Goal: Transaction & Acquisition: Obtain resource

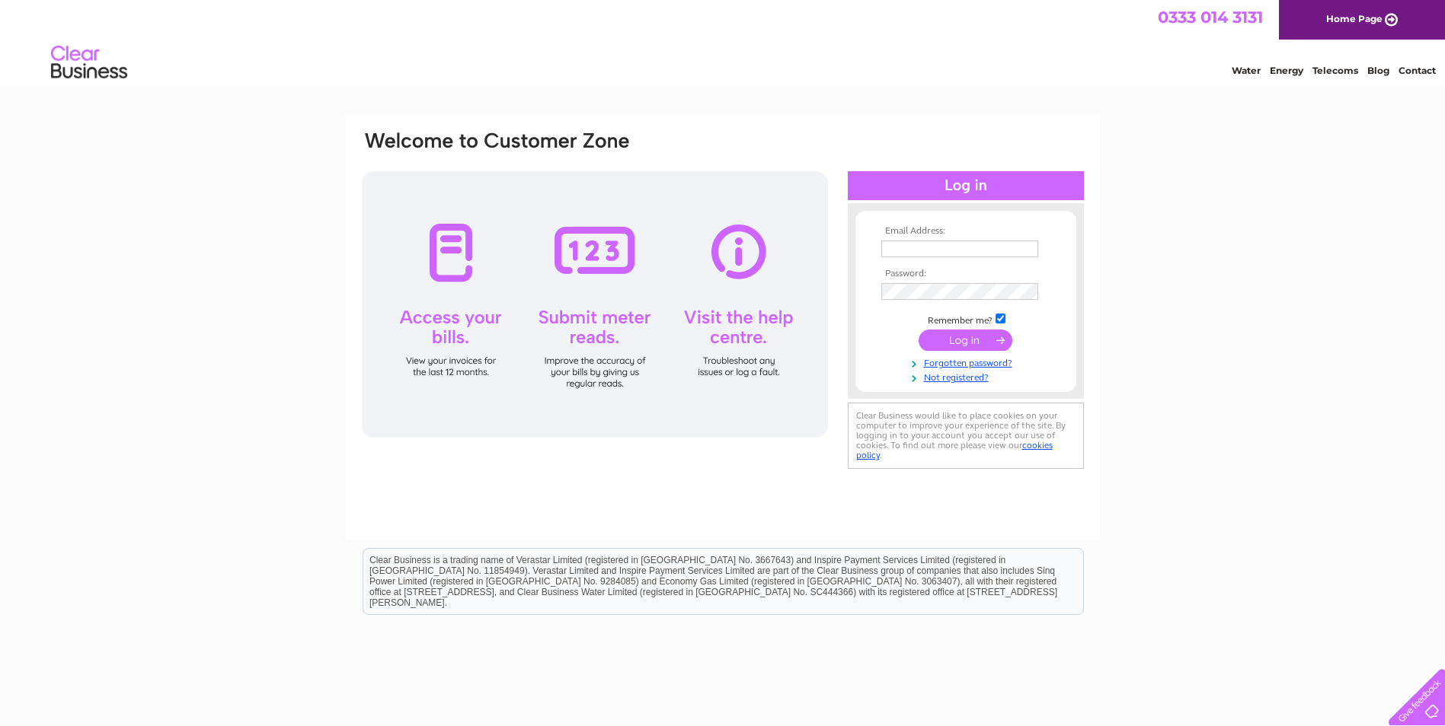
type input "[PERSON_NAME][EMAIL_ADDRESS][DOMAIN_NAME]"
click at [948, 340] on input "submit" at bounding box center [965, 340] width 94 height 21
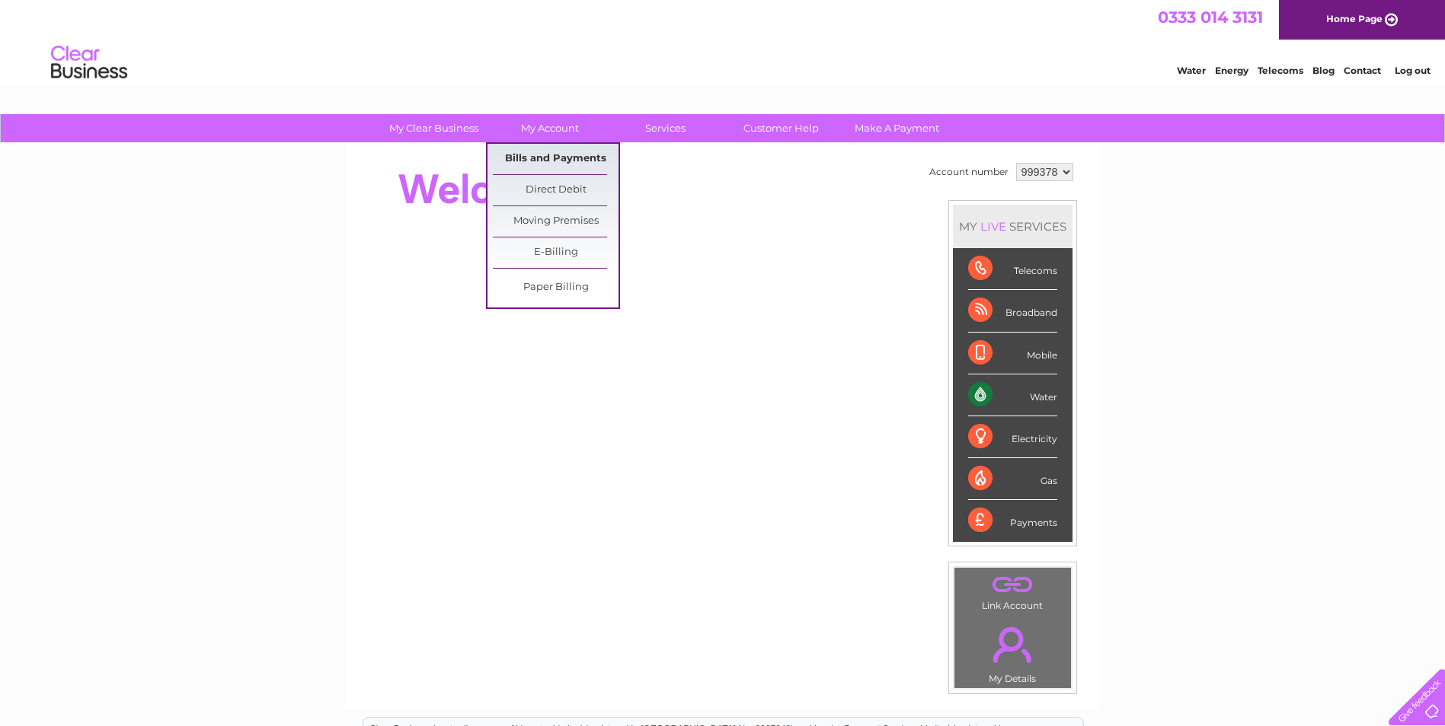
click at [579, 148] on link "Bills and Payments" at bounding box center [556, 159] width 126 height 30
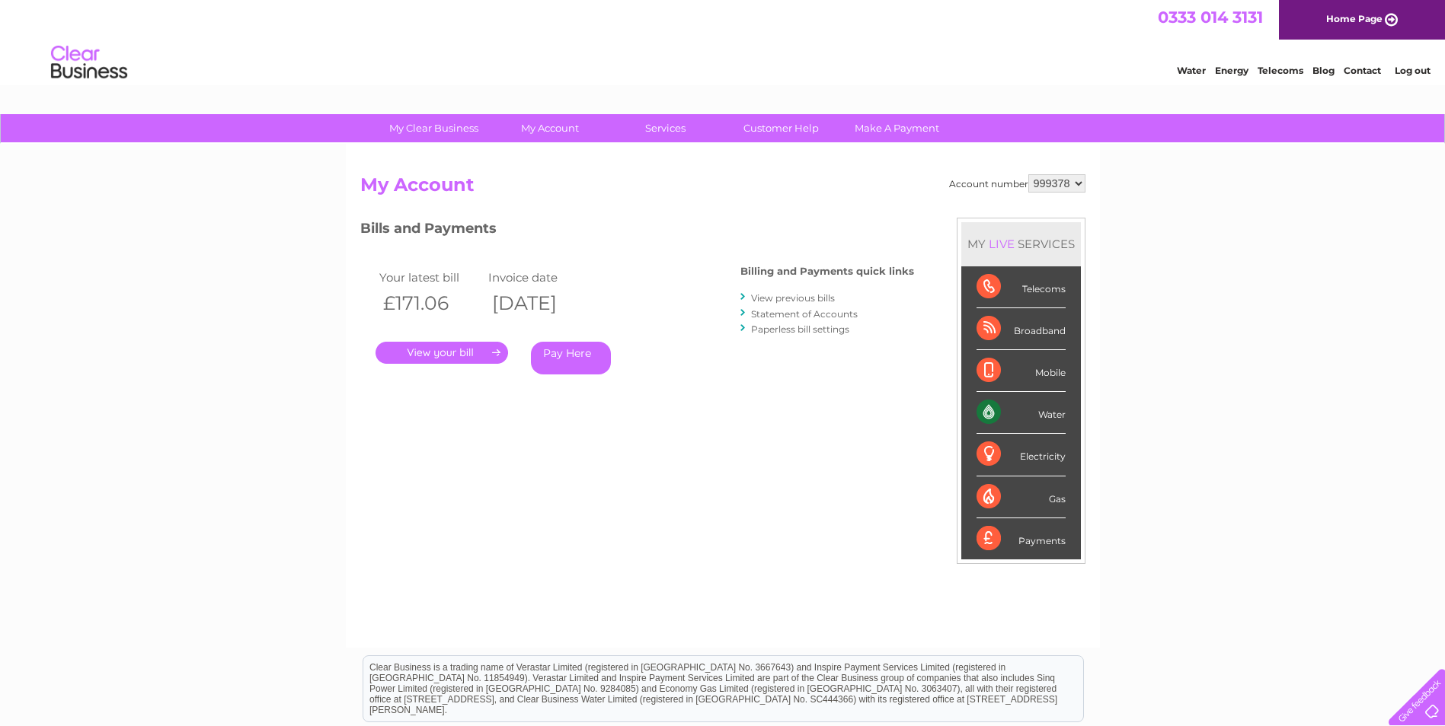
drag, startPoint x: 469, startPoint y: 358, endPoint x: 494, endPoint y: 436, distance: 82.4
click at [469, 358] on link "." at bounding box center [441, 353] width 132 height 22
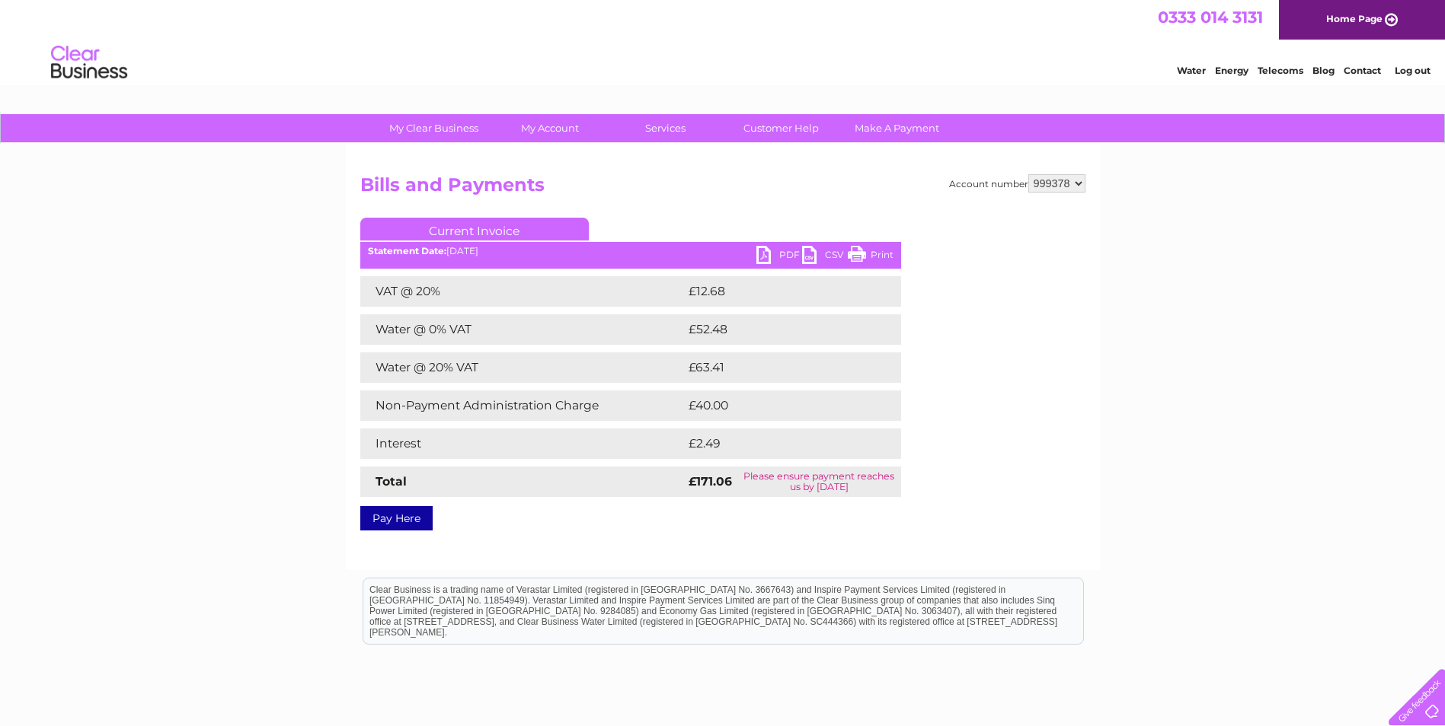
click at [771, 263] on link "PDF" at bounding box center [779, 257] width 46 height 22
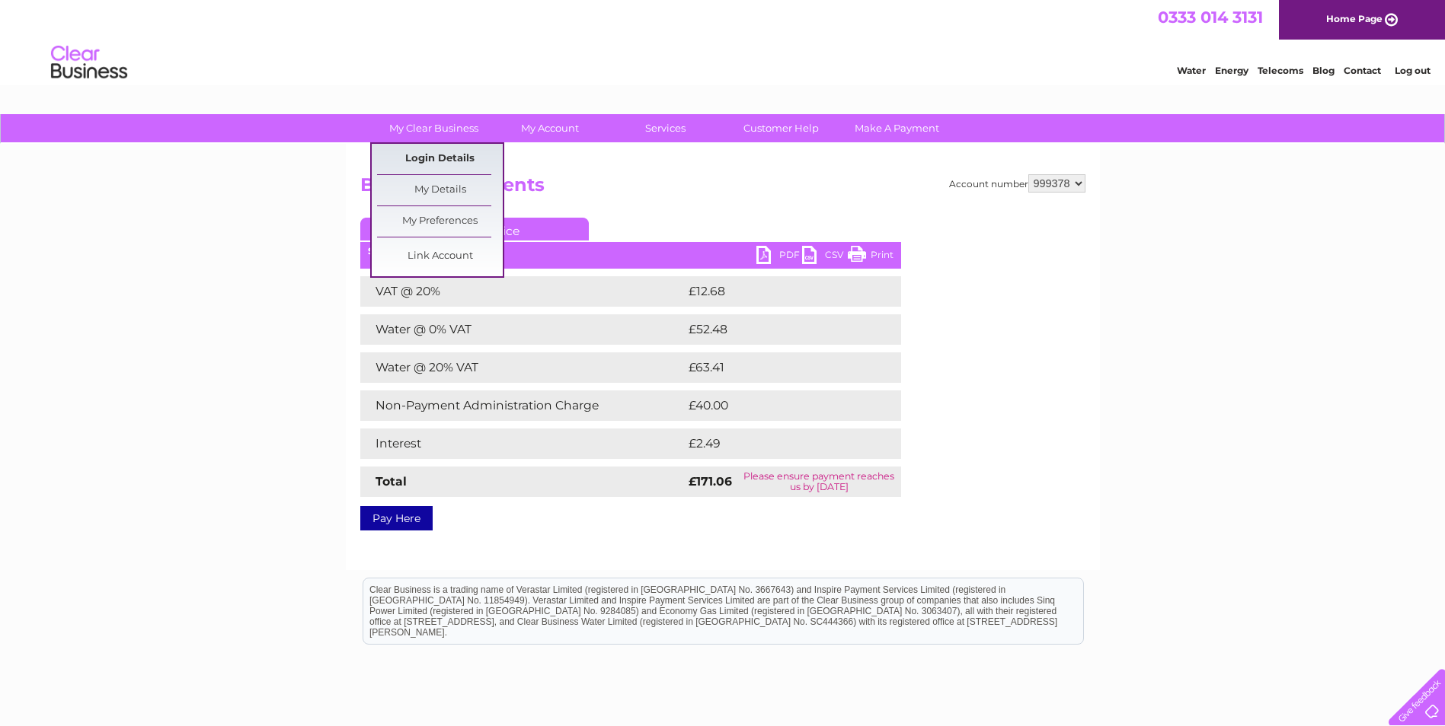
click at [446, 152] on link "Login Details" at bounding box center [440, 159] width 126 height 30
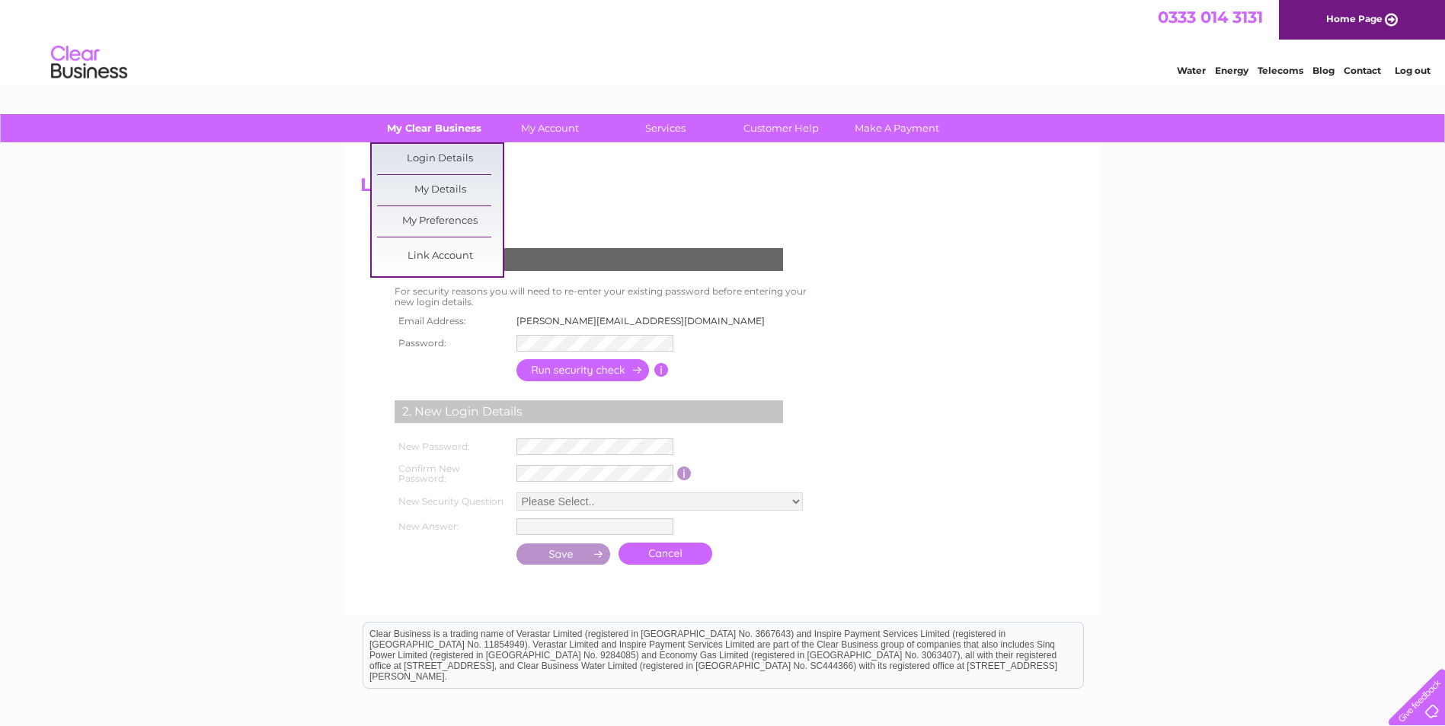
click at [456, 133] on link "My Clear Business" at bounding box center [434, 128] width 126 height 28
click at [447, 197] on link "My Details" at bounding box center [440, 190] width 126 height 30
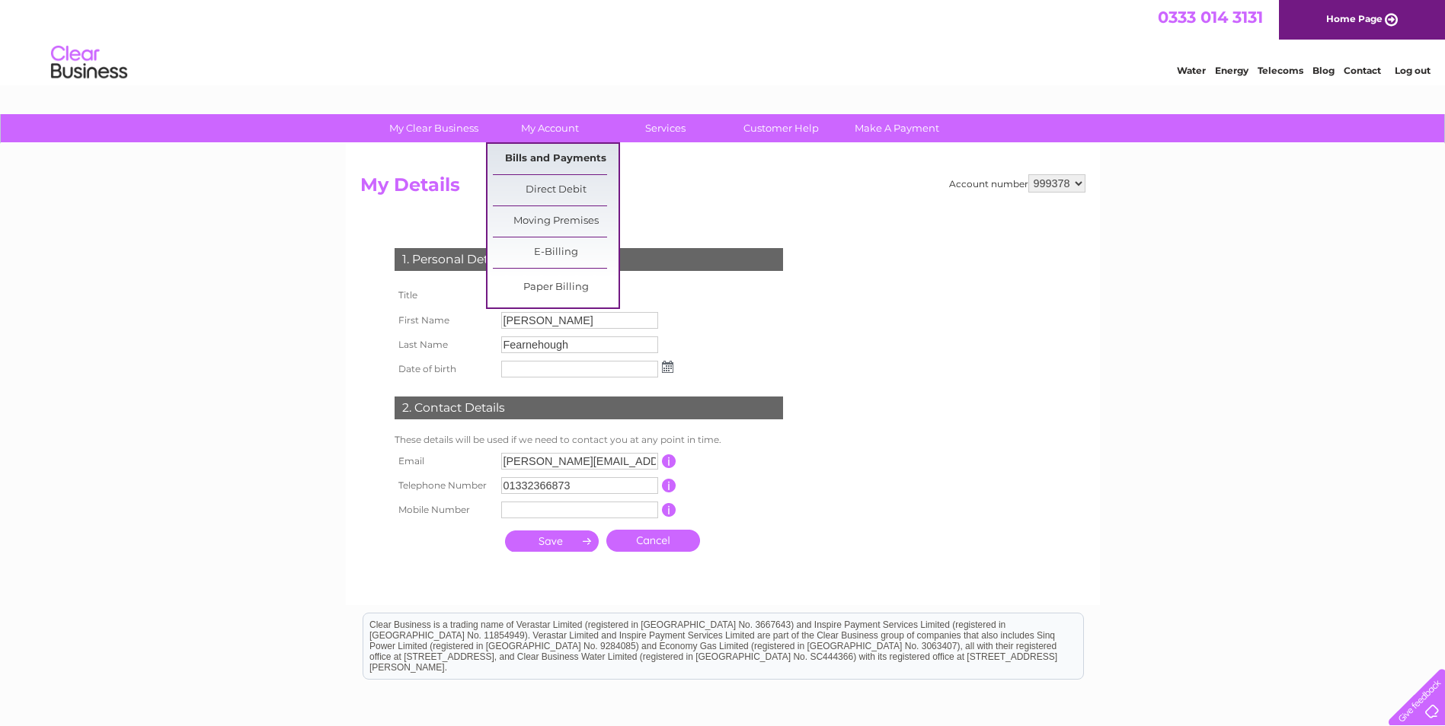
click at [556, 155] on link "Bills and Payments" at bounding box center [556, 159] width 126 height 30
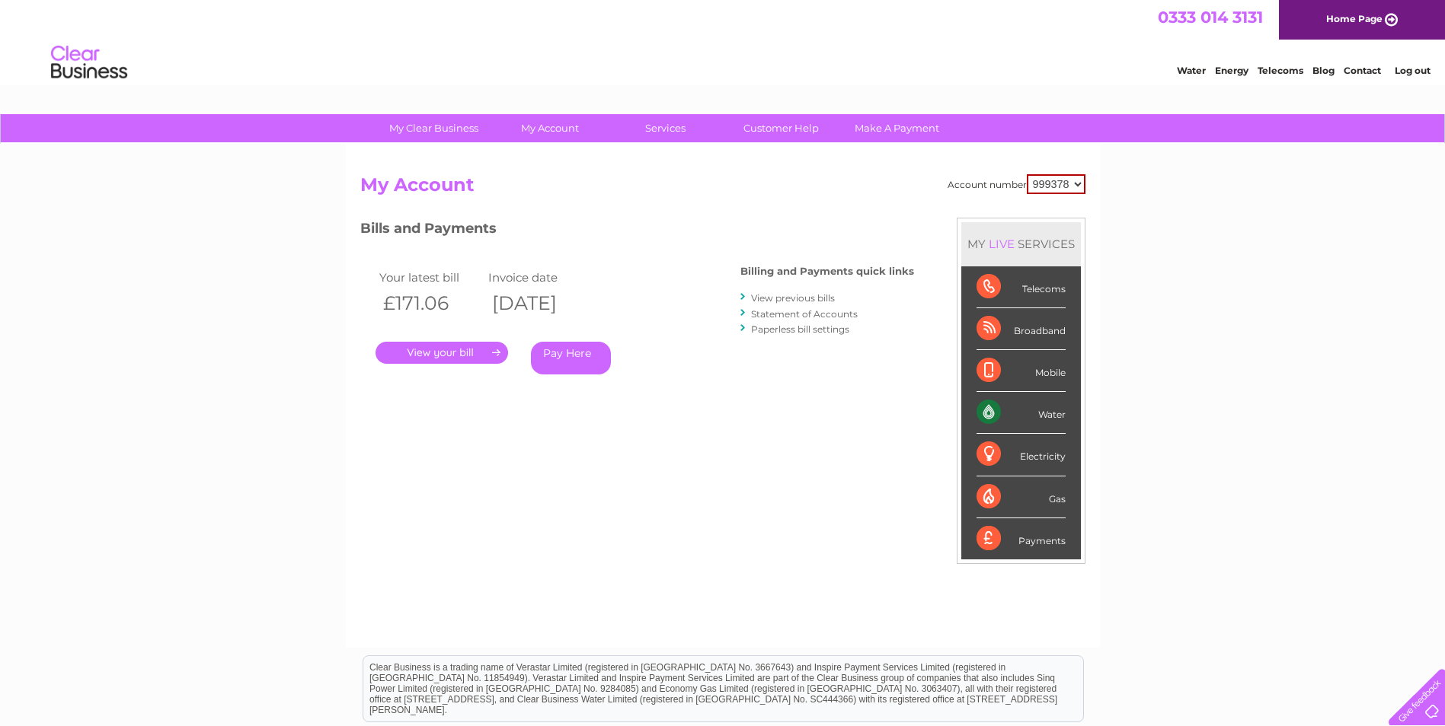
click at [441, 349] on link "." at bounding box center [441, 353] width 132 height 22
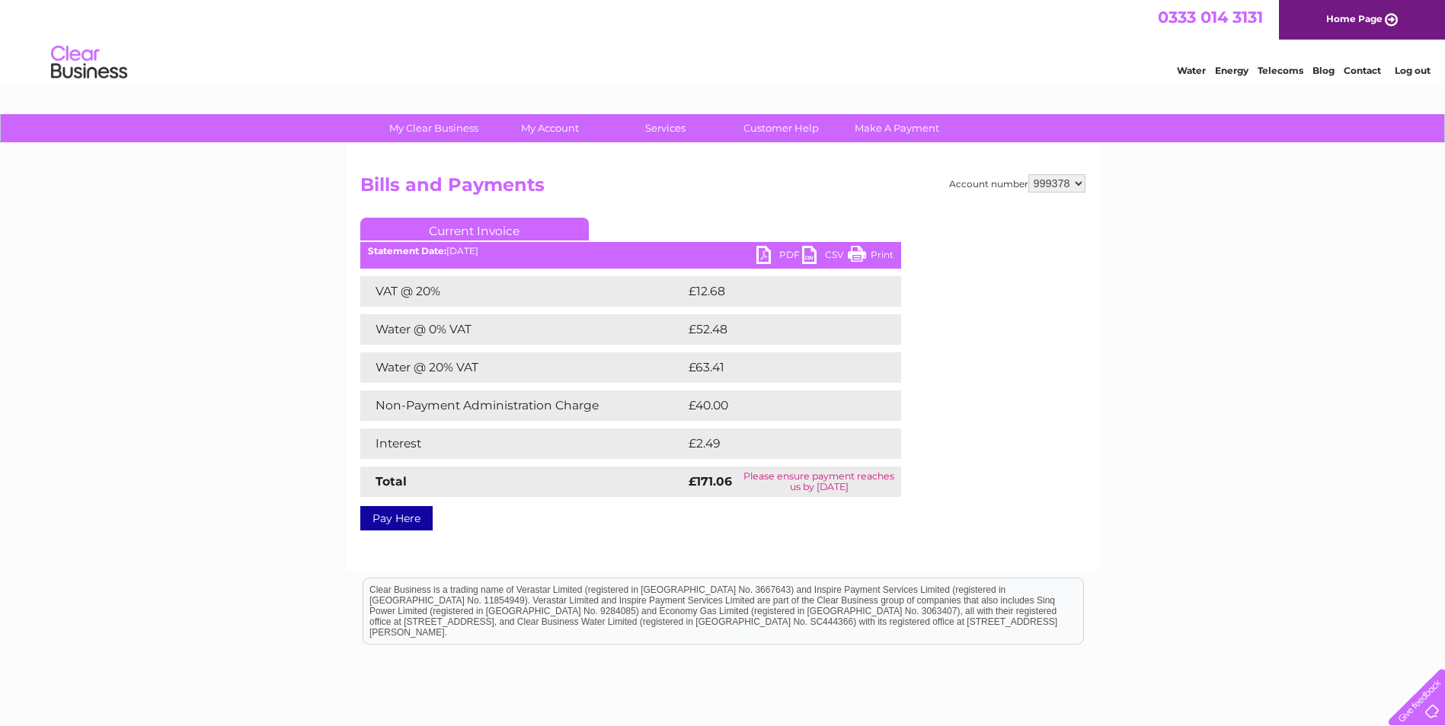
click at [777, 240] on ul "Current Invoice" at bounding box center [630, 232] width 541 height 28
click at [769, 256] on link "PDF" at bounding box center [779, 257] width 46 height 22
click at [761, 254] on link "PDF" at bounding box center [779, 257] width 46 height 22
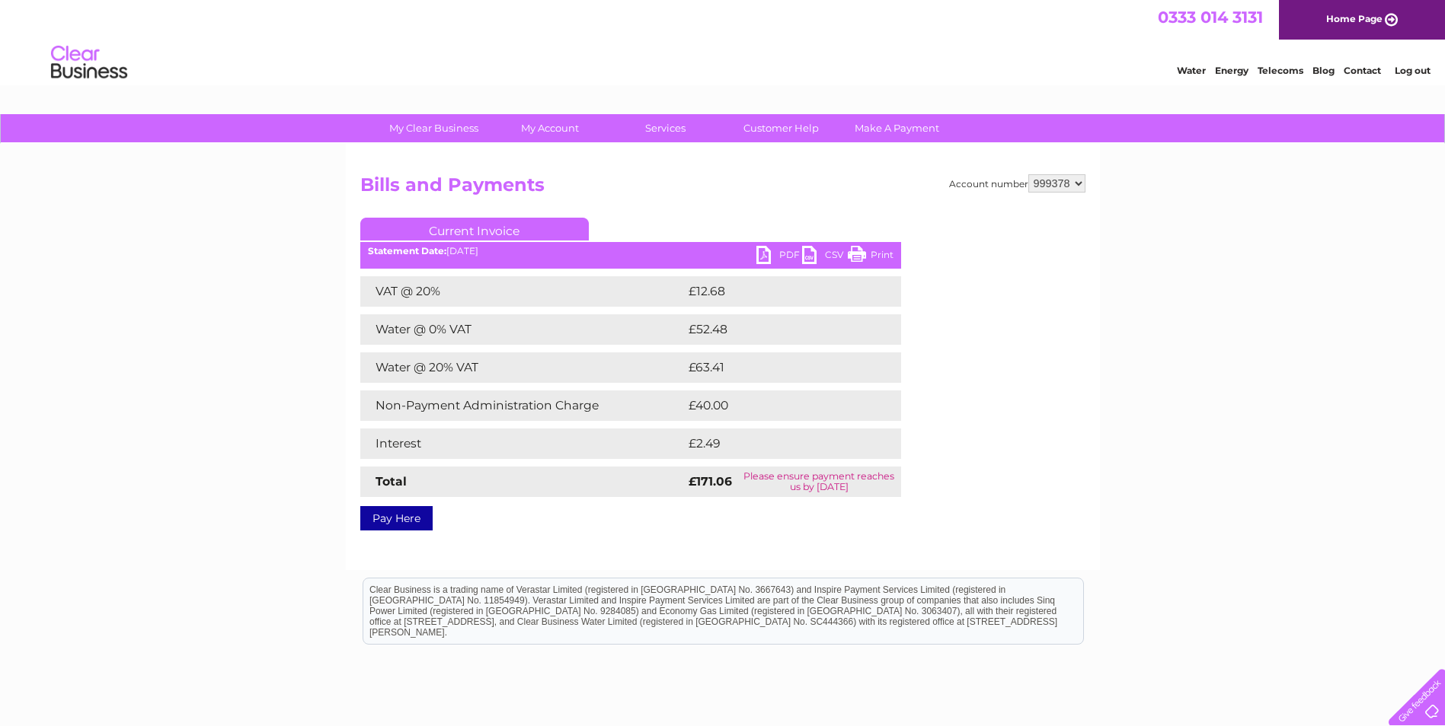
drag, startPoint x: 795, startPoint y: 257, endPoint x: 826, endPoint y: 327, distance: 77.4
click at [794, 257] on link "PDF" at bounding box center [779, 257] width 46 height 22
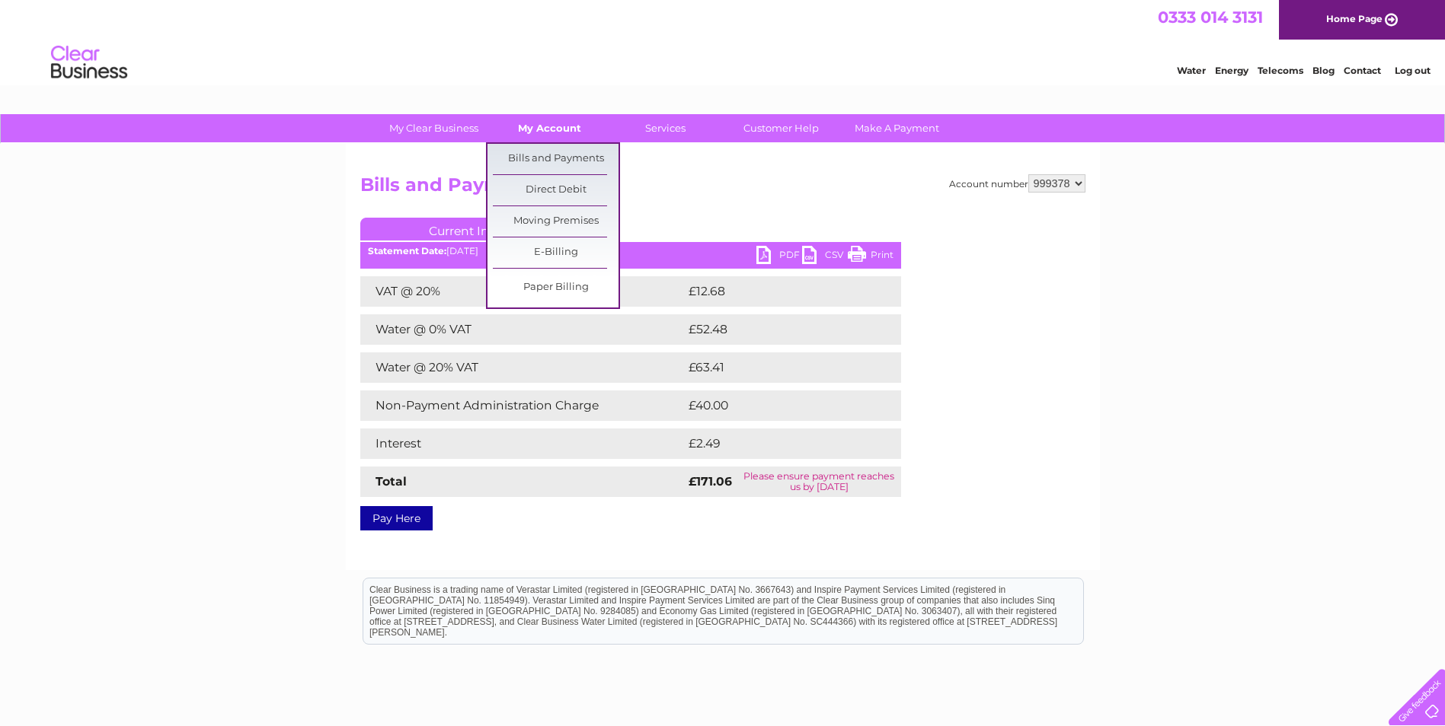
click at [554, 126] on link "My Account" at bounding box center [550, 128] width 126 height 28
click at [550, 161] on link "Bills and Payments" at bounding box center [556, 159] width 126 height 30
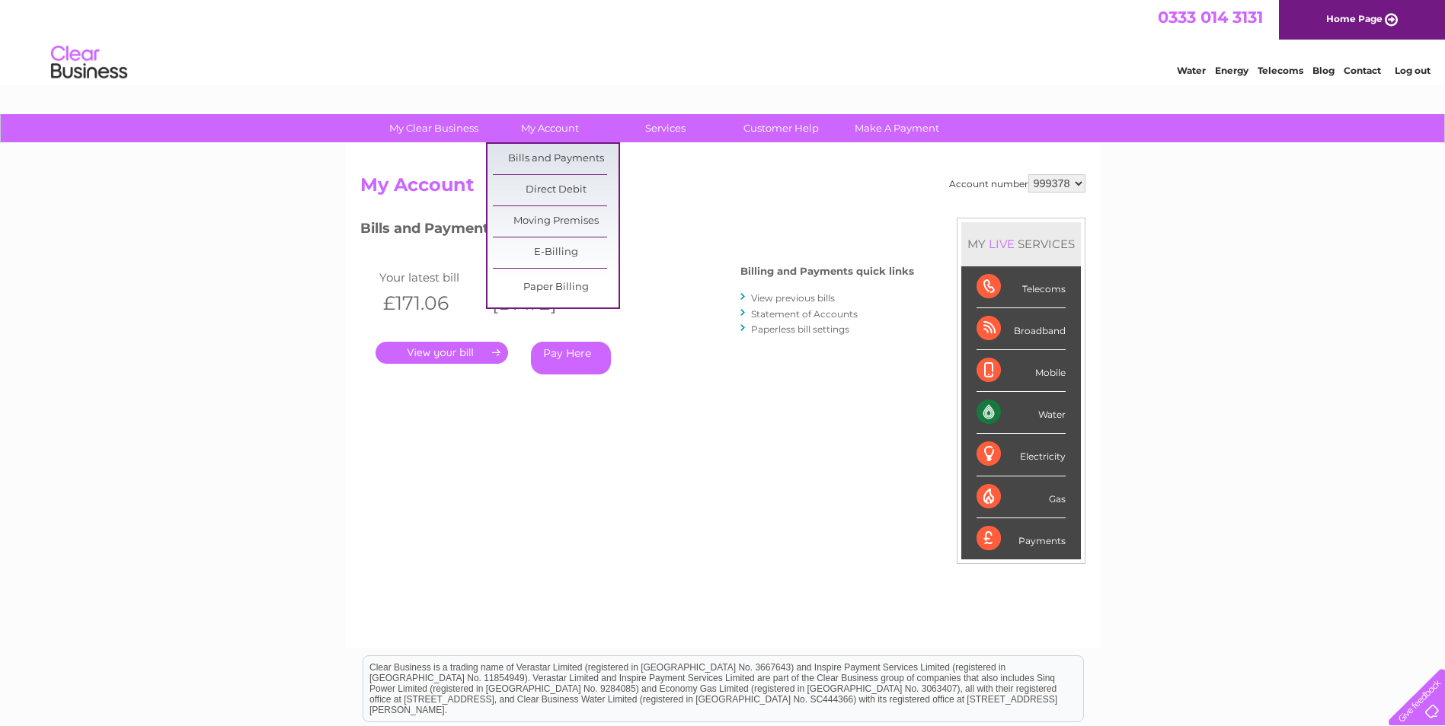
click at [552, 161] on link "Bills and Payments" at bounding box center [556, 159] width 126 height 30
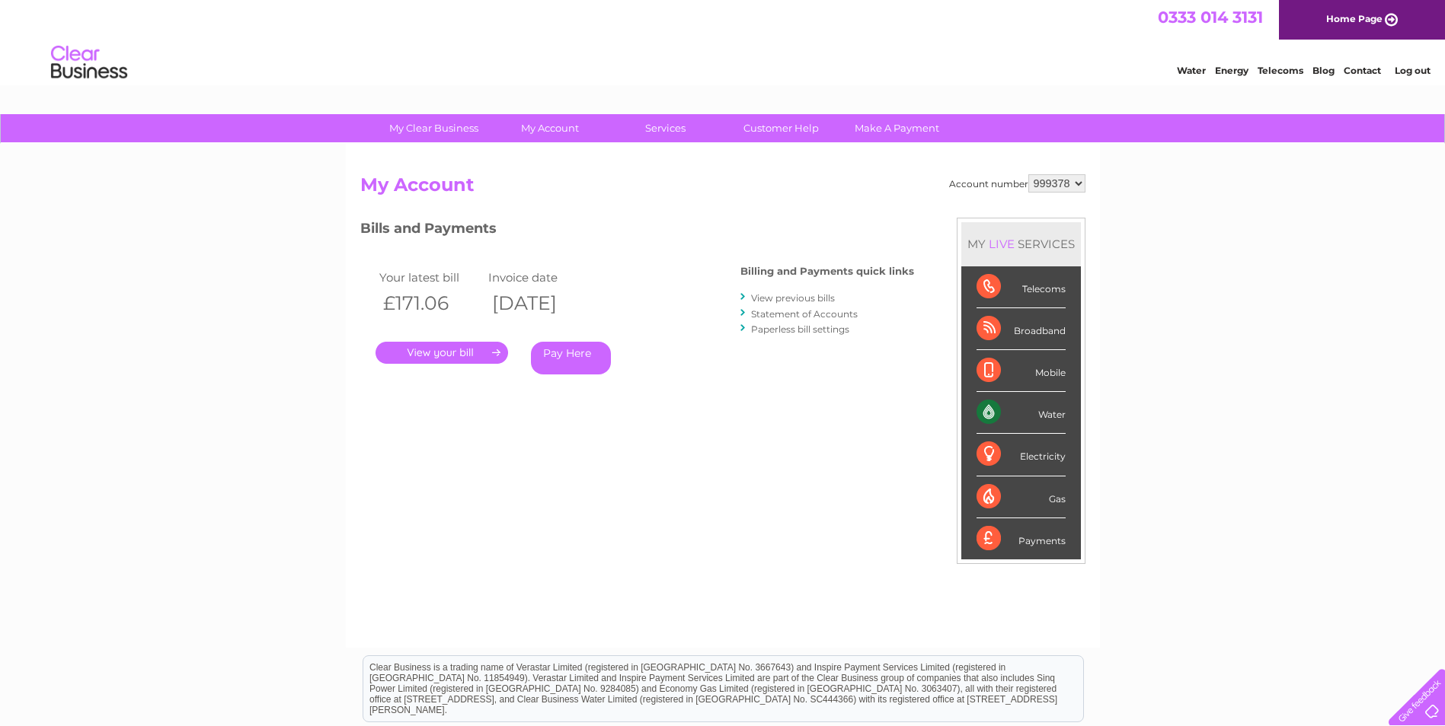
click at [818, 301] on link "View previous bills" at bounding box center [793, 297] width 84 height 11
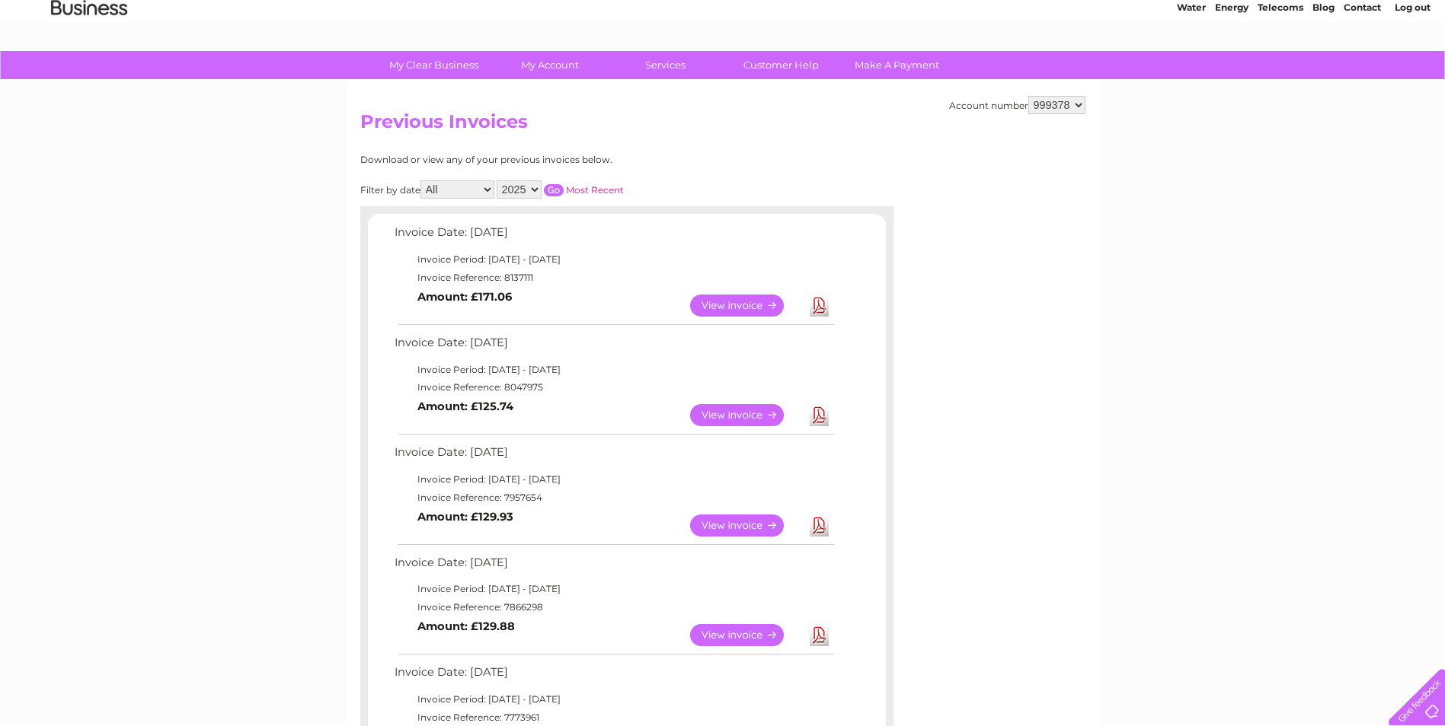
scroll to position [152, 0]
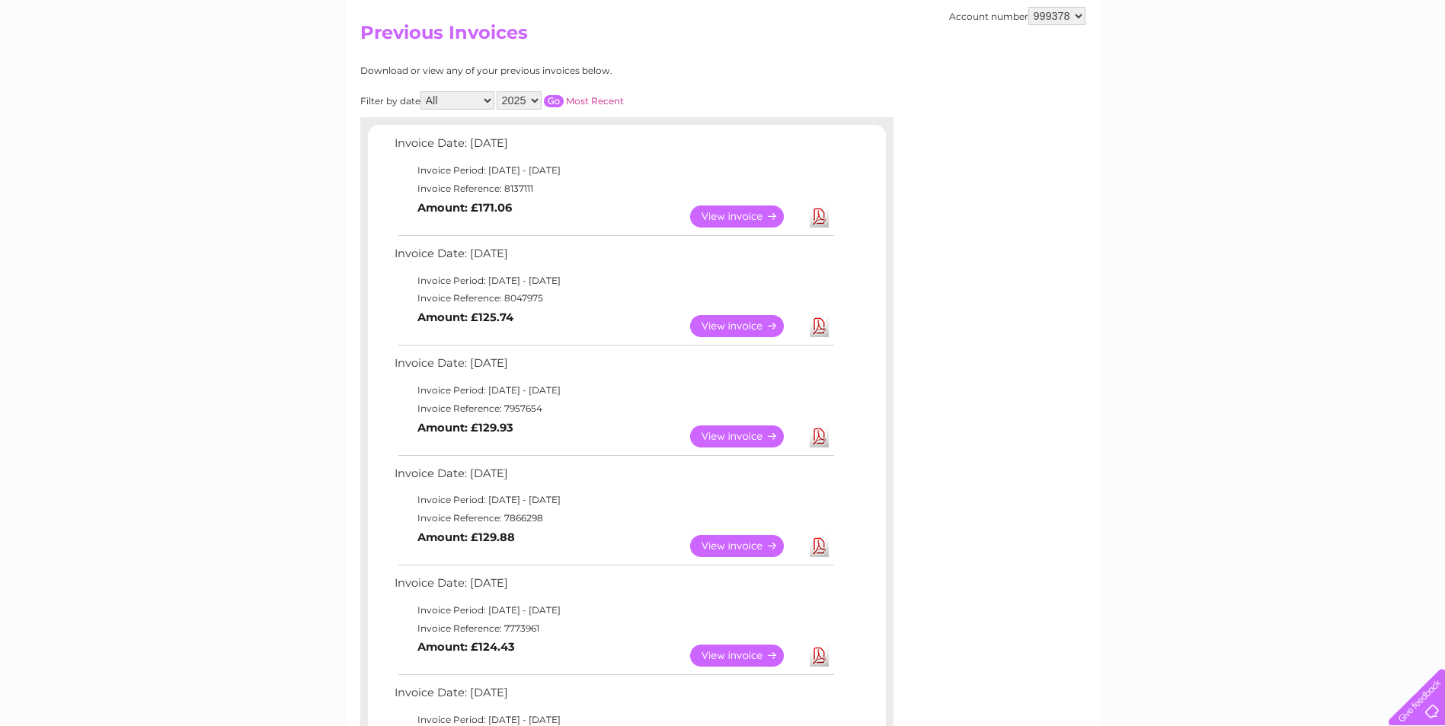
click at [535, 104] on select "2025 2024 2023 2022" at bounding box center [518, 100] width 45 height 18
drag, startPoint x: 678, startPoint y: 79, endPoint x: 665, endPoint y: 83, distance: 13.5
click at [678, 79] on div "Download or view any of your previous invoices below. Filter by date All Januar…" at bounding box center [560, 652] width 400 height 1174
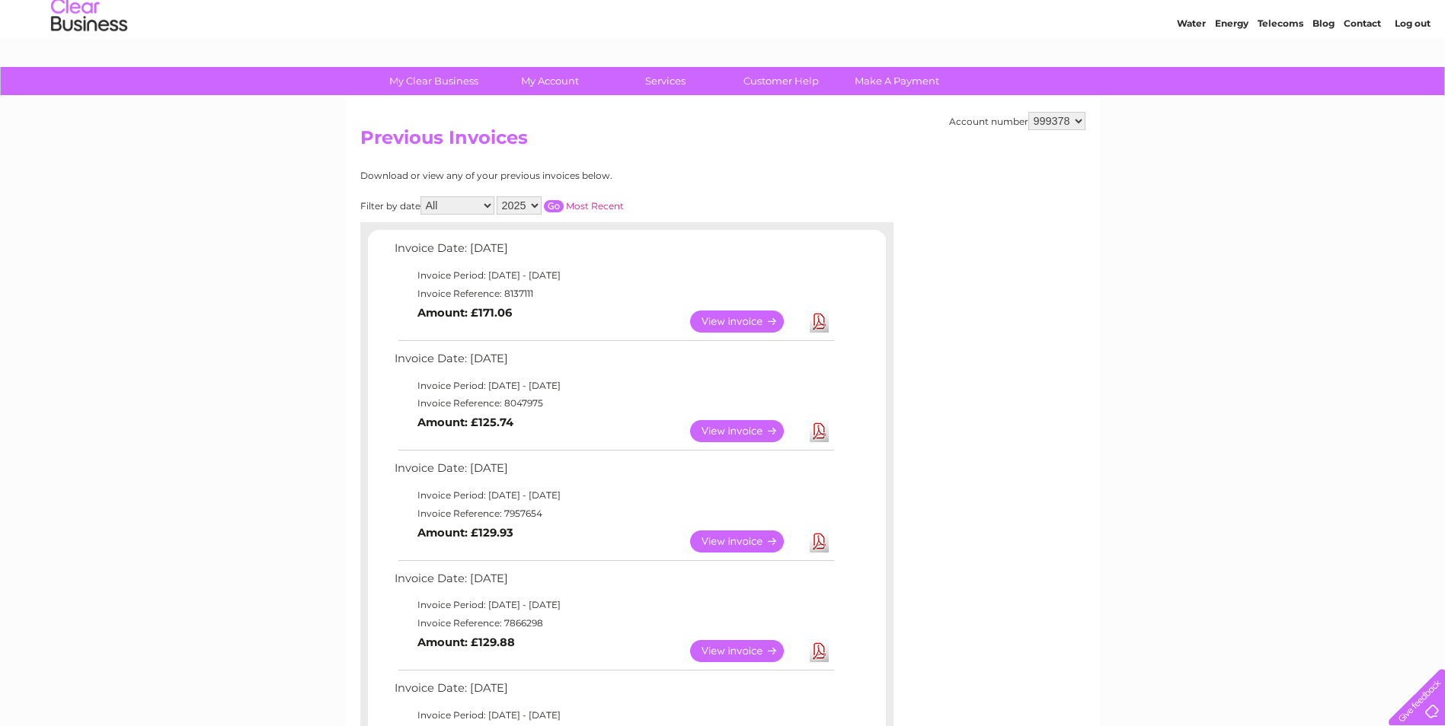
scroll to position [0, 0]
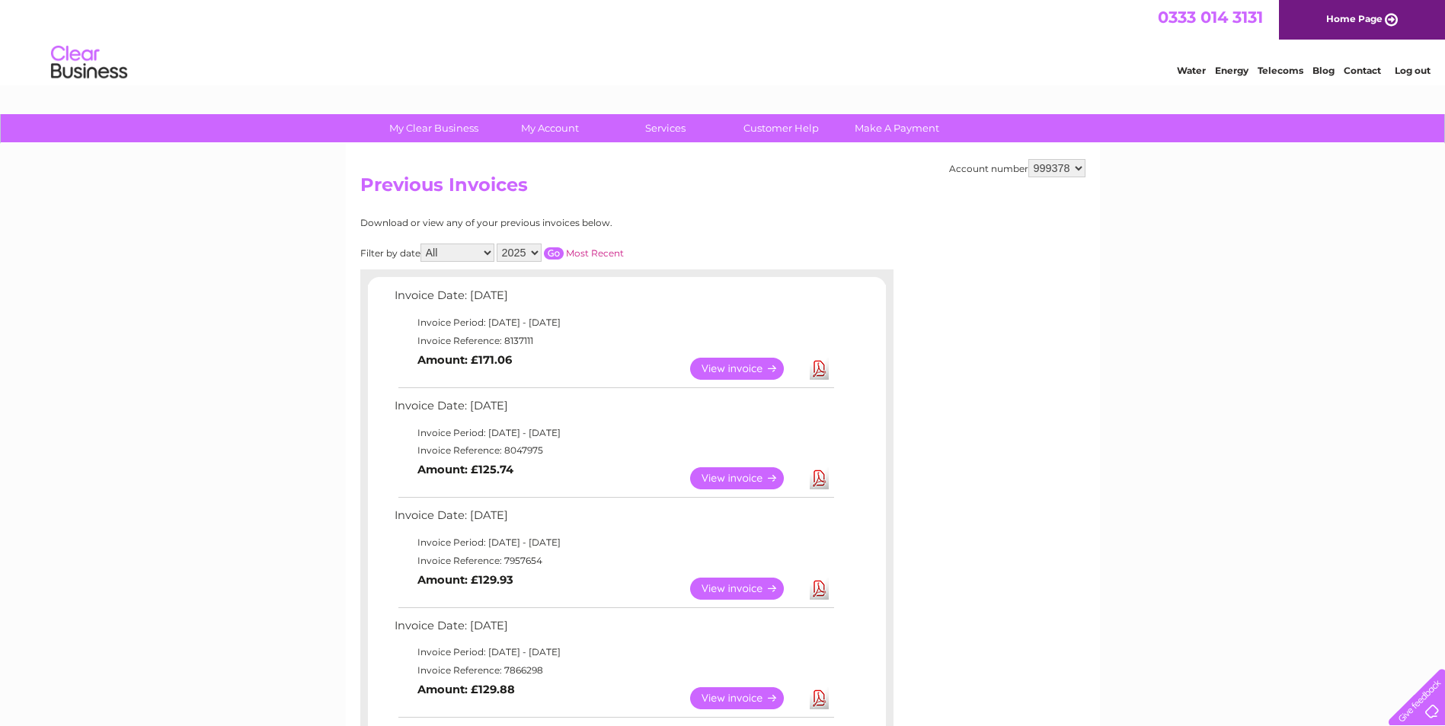
click at [535, 251] on select "2025 2024 2023 2022" at bounding box center [518, 253] width 45 height 18
click at [498, 244] on select "2025 2024 2023 2022" at bounding box center [518, 253] width 45 height 18
click at [540, 256] on select "2025 2024 2023 2022" at bounding box center [518, 253] width 45 height 18
click at [498, 244] on select "2025 2024 2023 2022" at bounding box center [518, 253] width 45 height 18
drag, startPoint x: 557, startPoint y: 252, endPoint x: 793, endPoint y: 466, distance: 318.6
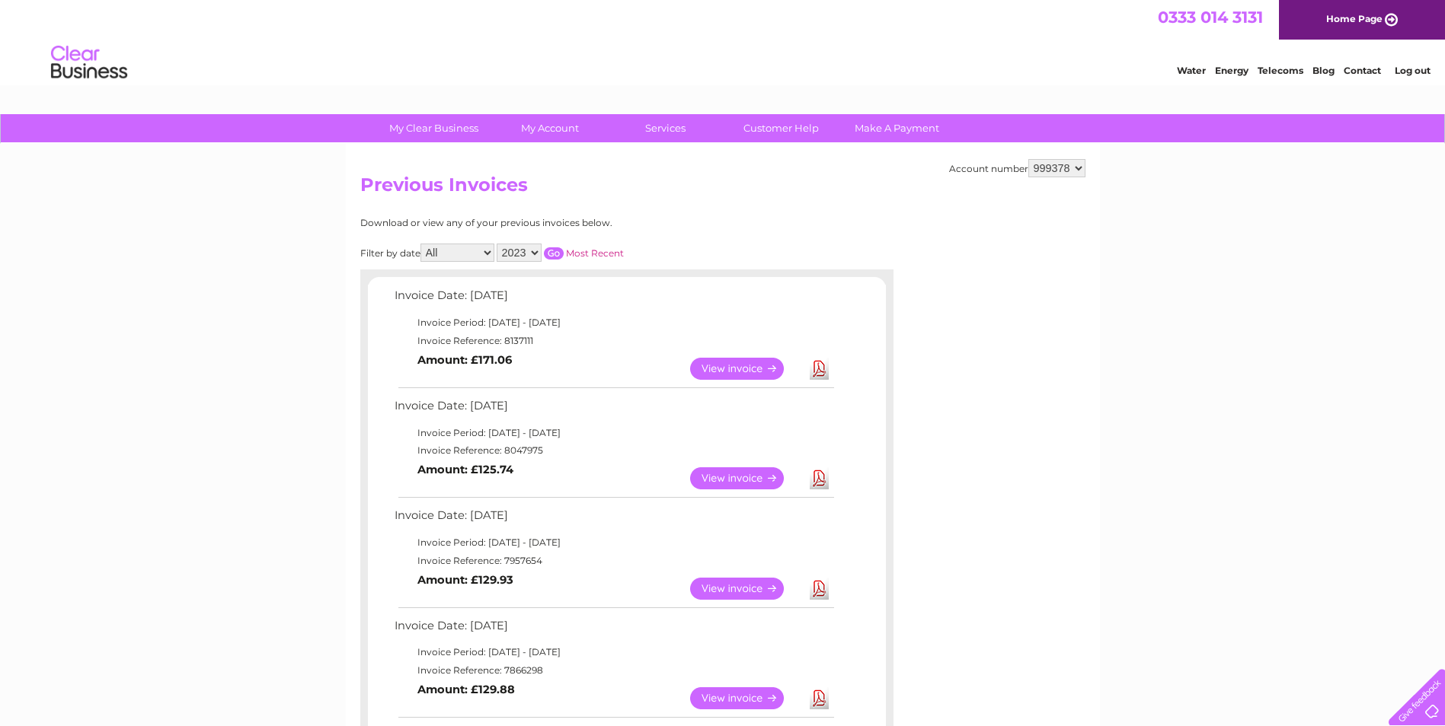
click at [557, 252] on input "button" at bounding box center [554, 253] width 20 height 12
click at [532, 249] on select "2025 2024 2023 2022" at bounding box center [518, 253] width 45 height 18
click at [498, 244] on select "2025 2024 2023 2022" at bounding box center [518, 253] width 45 height 18
click at [563, 254] on input "button" at bounding box center [554, 253] width 20 height 12
click at [535, 251] on select "2025 2024 2023 2022" at bounding box center [518, 253] width 45 height 18
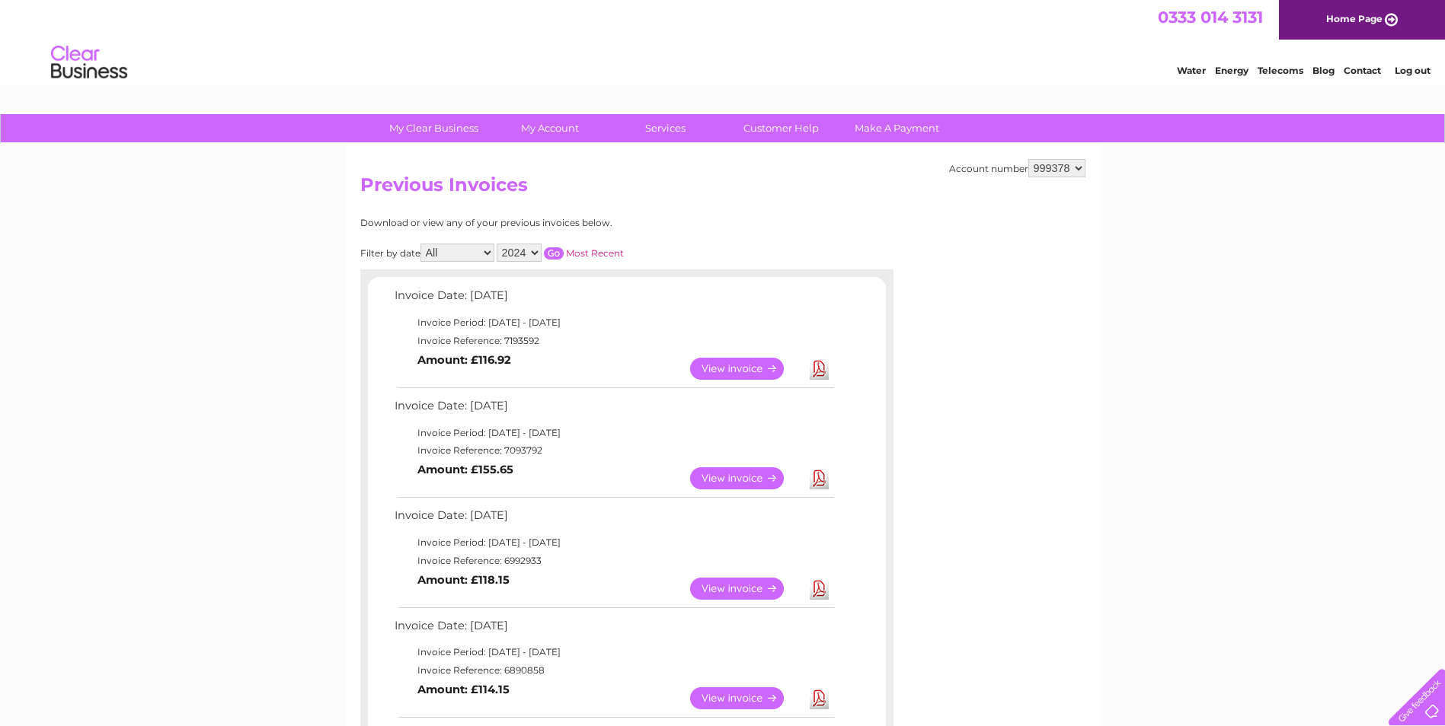
click at [498, 244] on select "2025 2024 2023 2022" at bounding box center [518, 253] width 45 height 18
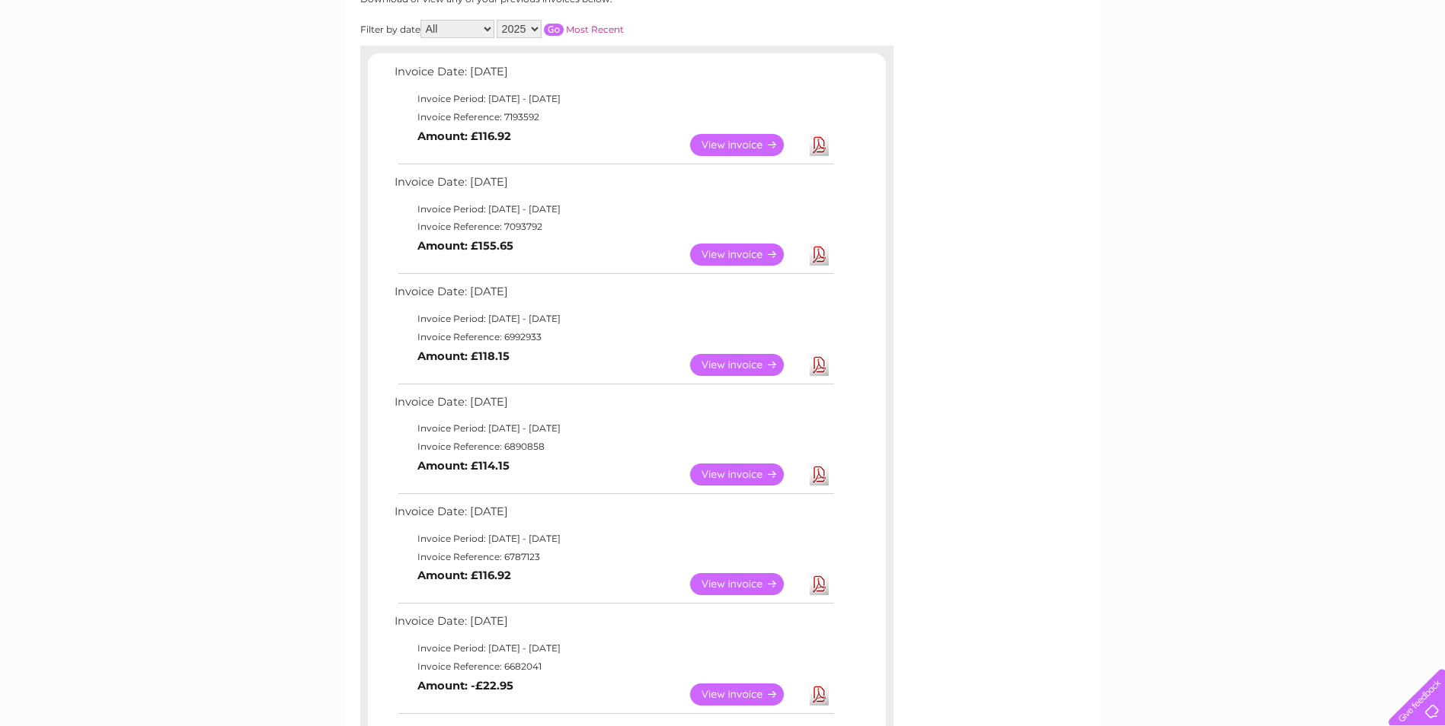
scroll to position [76, 0]
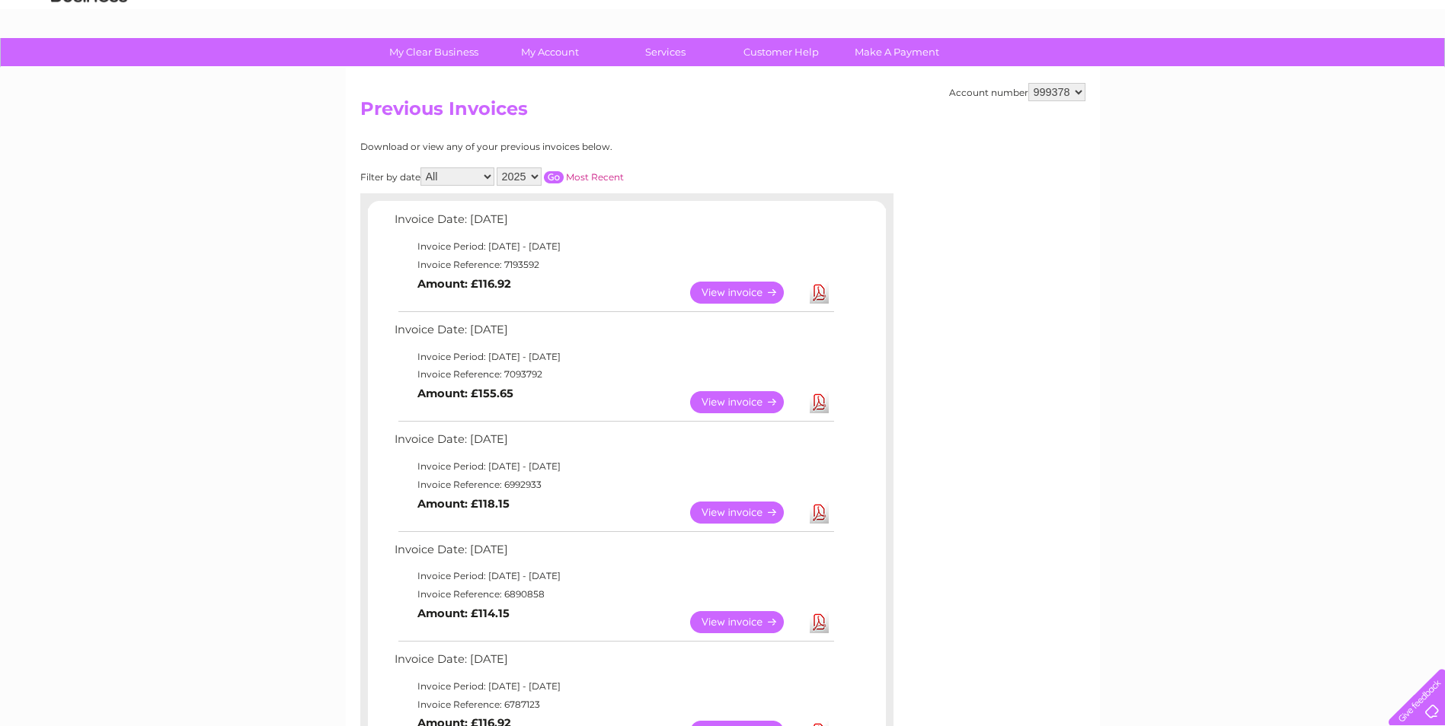
click at [556, 178] on input "button" at bounding box center [554, 177] width 20 height 12
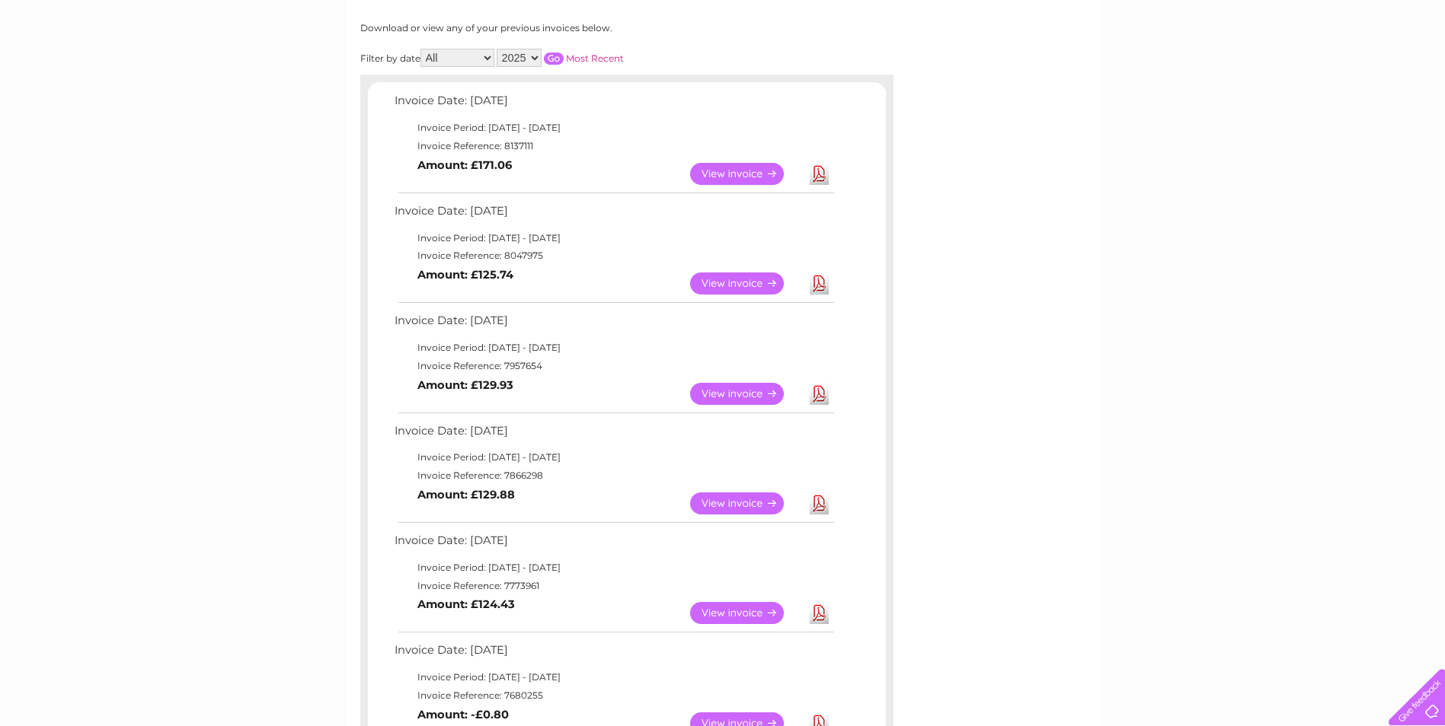
scroll to position [88, 0]
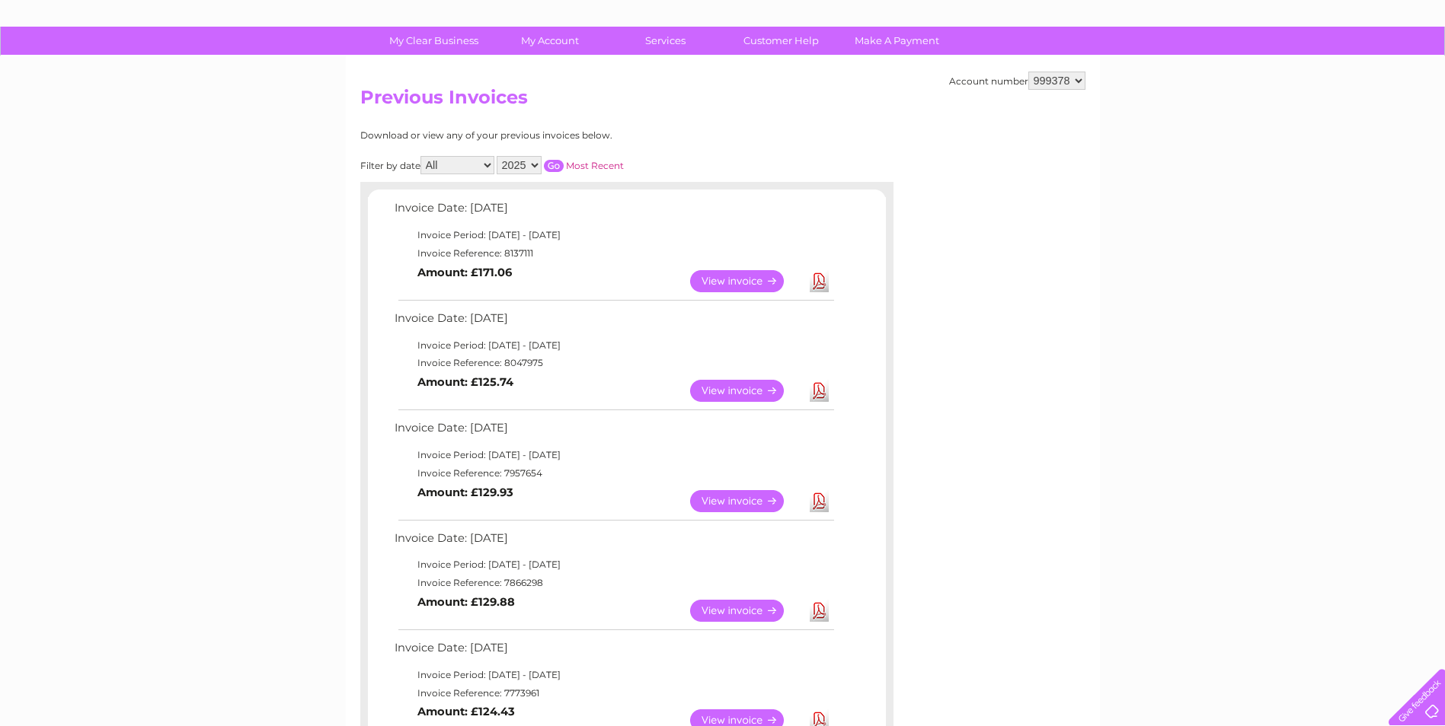
drag, startPoint x: 537, startPoint y: 164, endPoint x: 537, endPoint y: 175, distance: 10.7
click at [537, 164] on select "2025 2024 2023 2022" at bounding box center [518, 165] width 45 height 18
select select "2024"
click at [498, 156] on select "2025 2024 2023 2022" at bounding box center [518, 165] width 45 height 18
click at [555, 169] on input "button" at bounding box center [554, 166] width 20 height 12
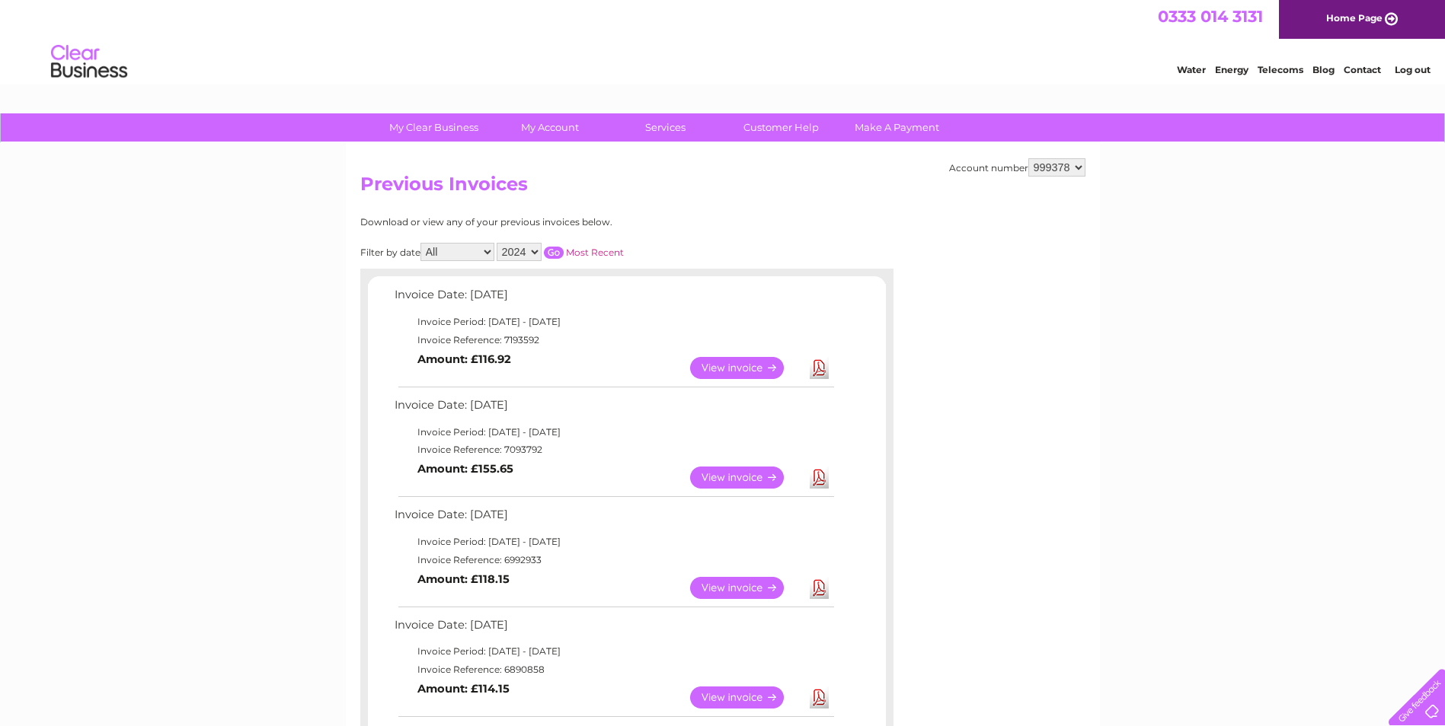
scroll to position [0, 0]
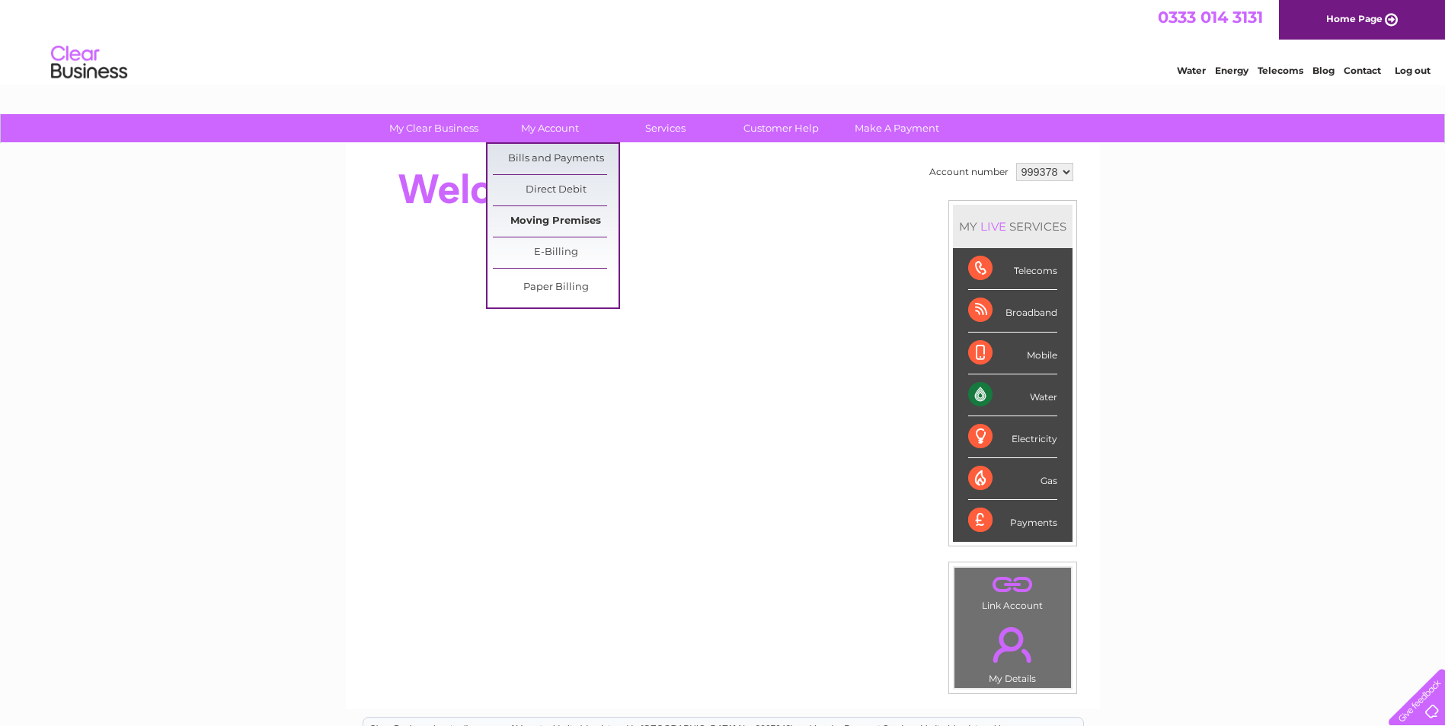
drag, startPoint x: 567, startPoint y: 164, endPoint x: 593, endPoint y: 208, distance: 50.9
click at [567, 164] on link "Bills and Payments" at bounding box center [556, 159] width 126 height 30
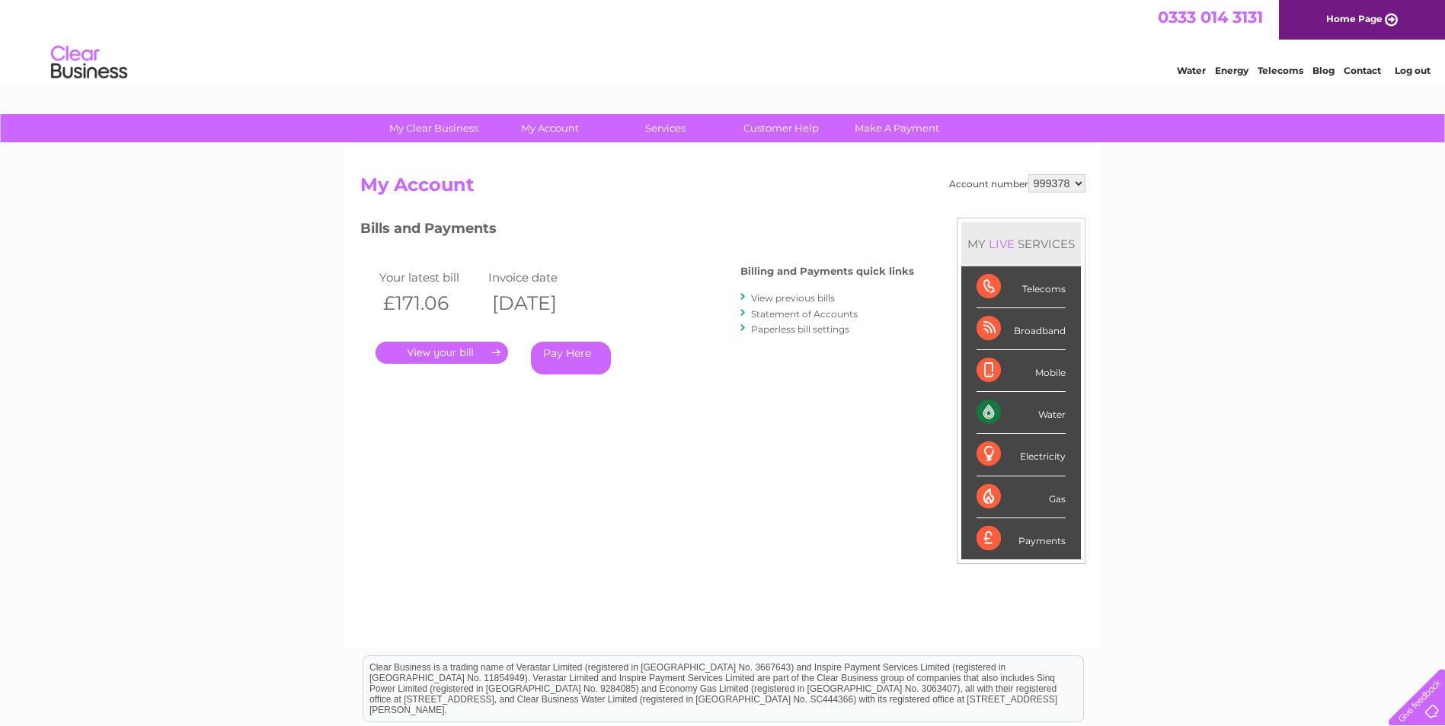
click at [415, 358] on link "." at bounding box center [441, 353] width 132 height 22
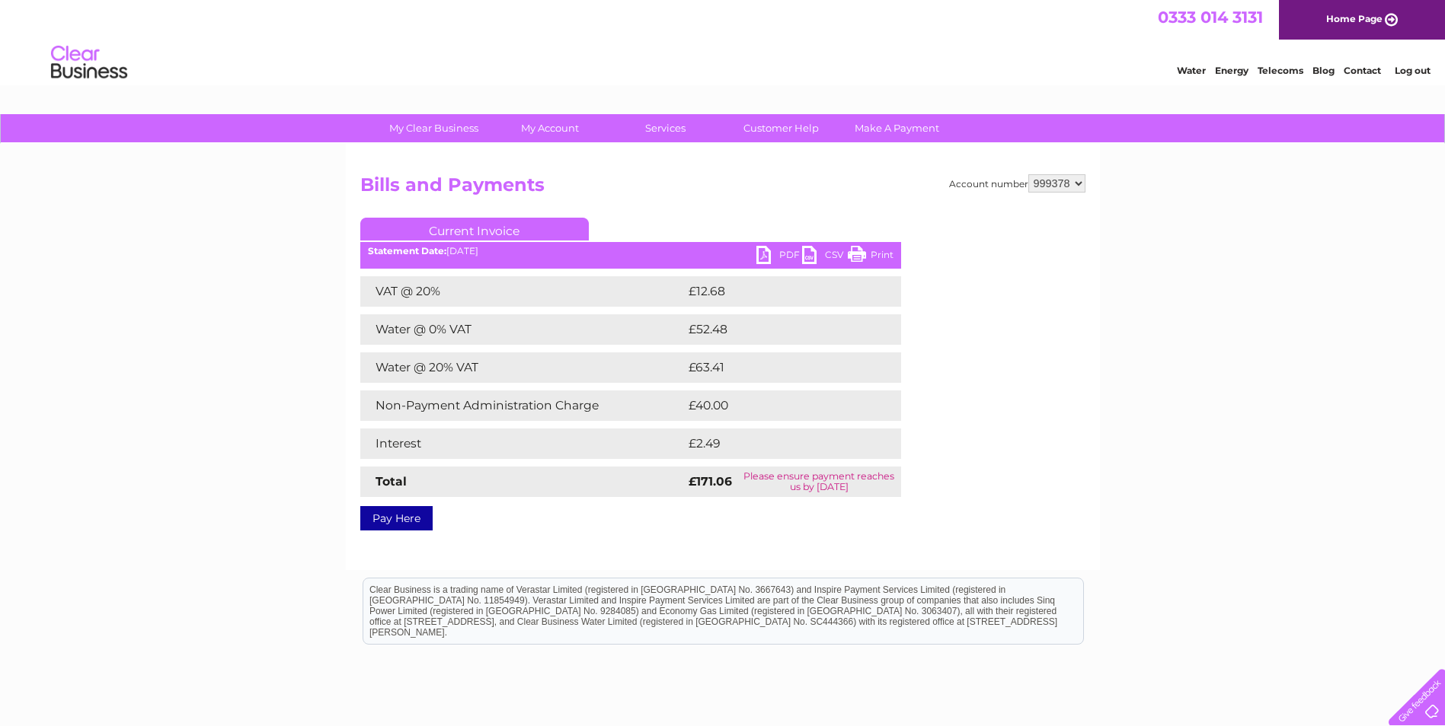
click at [770, 257] on link "PDF" at bounding box center [779, 257] width 46 height 22
